Goal: Find specific page/section: Find specific page/section

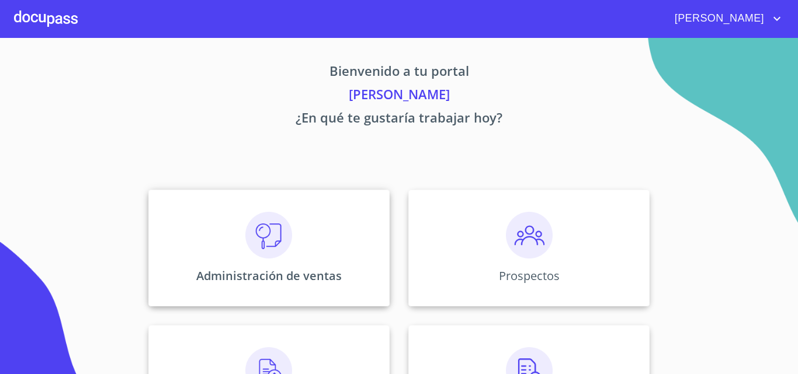
click at [270, 235] on img at bounding box center [268, 235] width 47 height 47
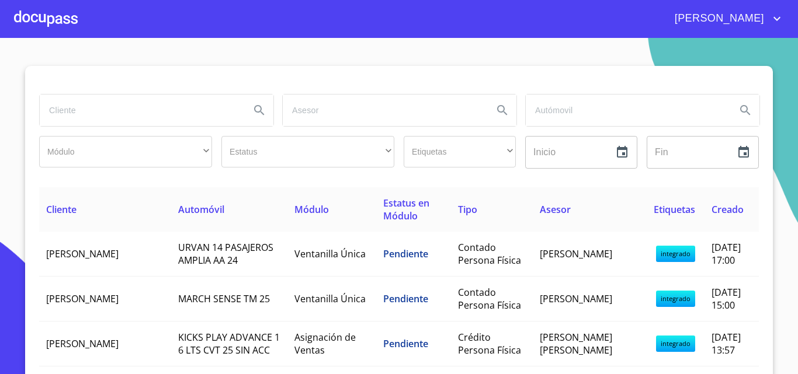
click at [88, 113] on input "search" at bounding box center [140, 111] width 201 height 32
type input "[PERSON_NAME]"
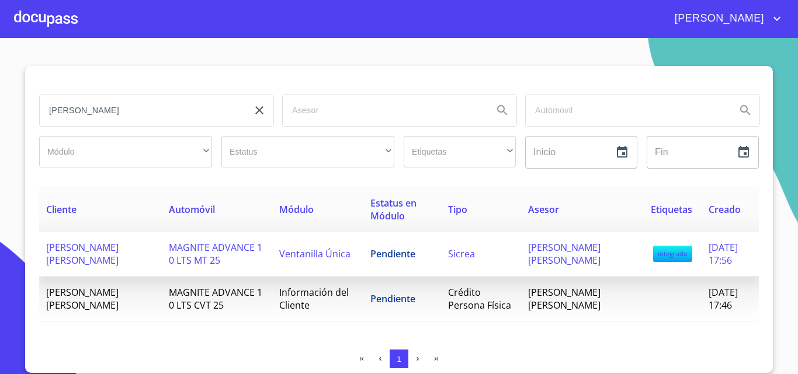
click at [88, 252] on span "[PERSON_NAME] [PERSON_NAME]" at bounding box center [82, 254] width 72 height 26
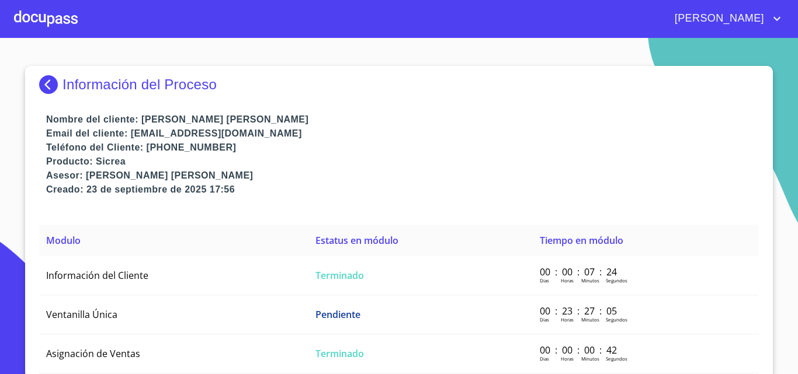
scroll to position [4, 0]
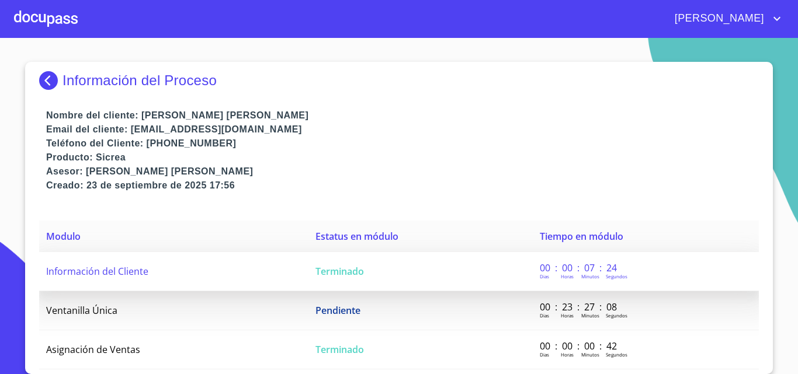
click at [107, 265] on td "Información del Cliente" at bounding box center [173, 271] width 269 height 39
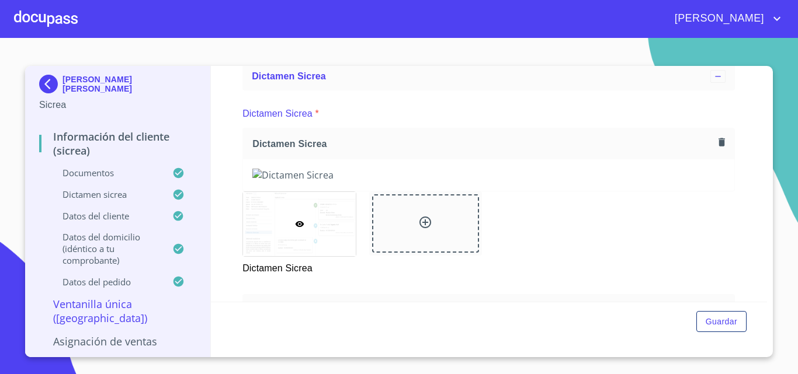
scroll to position [1669, 0]
click at [788, 109] on section "[PERSON_NAME] [PERSON_NAME] Sicrea Información del Cliente (Sicrea) Documentos …" at bounding box center [399, 206] width 798 height 337
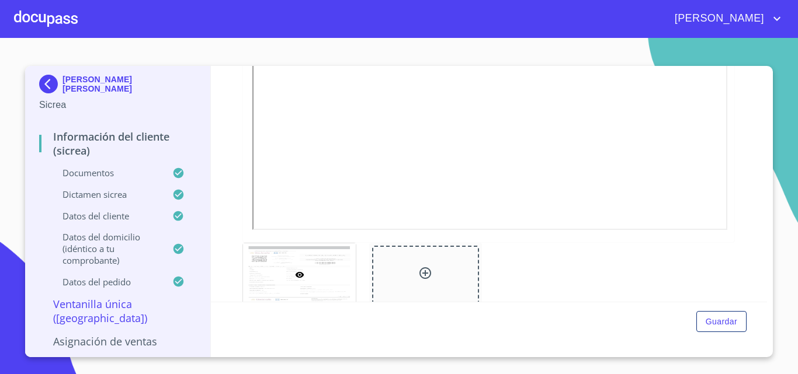
scroll to position [1137, 0]
